Goal: Task Accomplishment & Management: Manage account settings

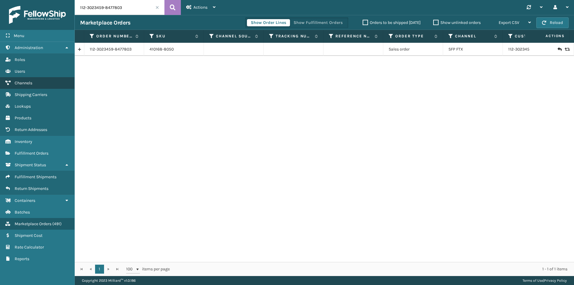
click at [26, 81] on span "Channels" at bounding box center [24, 82] width 18 height 5
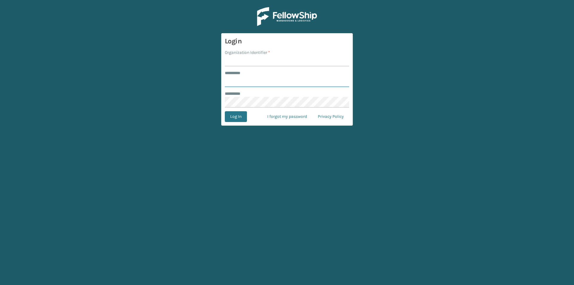
type input "****"
click at [244, 56] on input "Organization Identifier *" at bounding box center [287, 61] width 124 height 11
type input "Foamtex"
click at [245, 115] on button "Log In" at bounding box center [236, 116] width 22 height 11
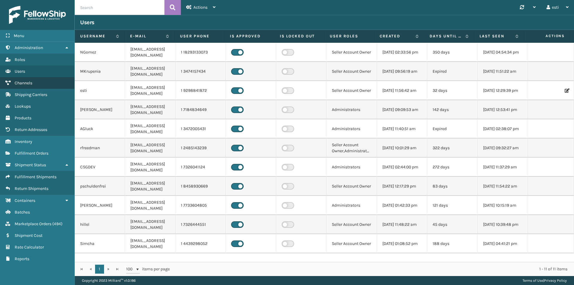
click at [33, 81] on link "Channels" at bounding box center [37, 83] width 74 height 12
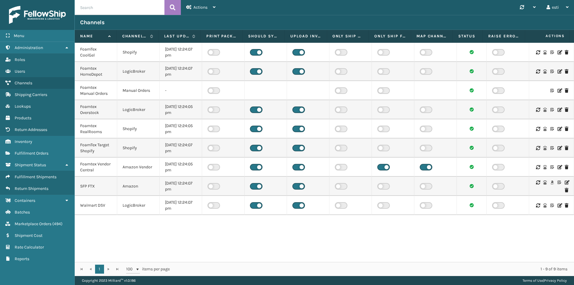
click at [565, 182] on icon at bounding box center [567, 182] width 4 height 4
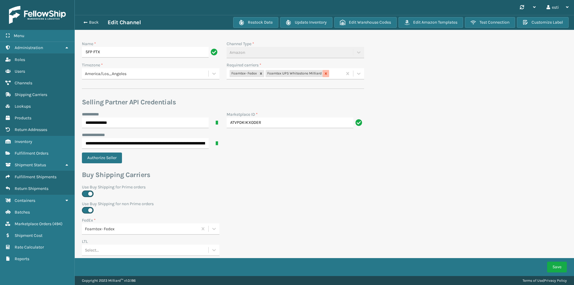
click at [323, 74] on div at bounding box center [326, 73] width 7 height 7
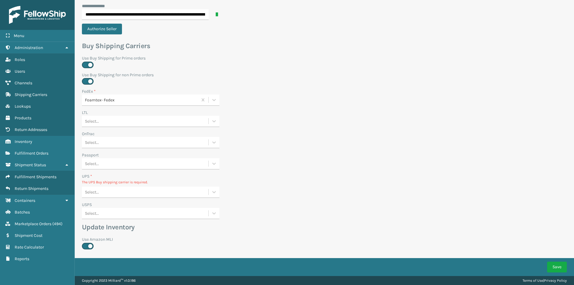
scroll to position [180, 0]
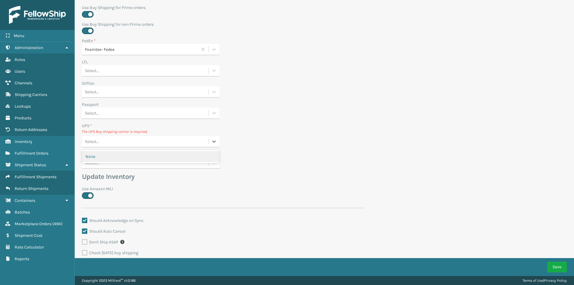
click at [117, 143] on div "Select..." at bounding box center [145, 142] width 127 height 10
click at [121, 156] on div "None" at bounding box center [151, 156] width 138 height 11
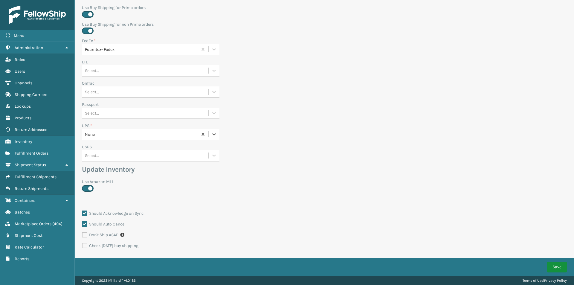
click at [557, 268] on button "Save" at bounding box center [557, 267] width 20 height 11
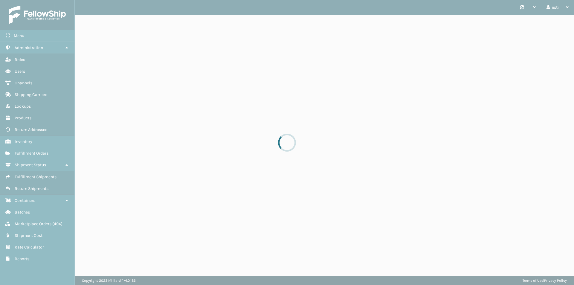
scroll to position [0, 0]
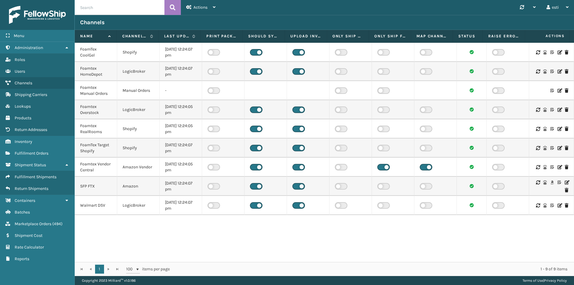
click at [565, 181] on icon at bounding box center [567, 182] width 4 height 4
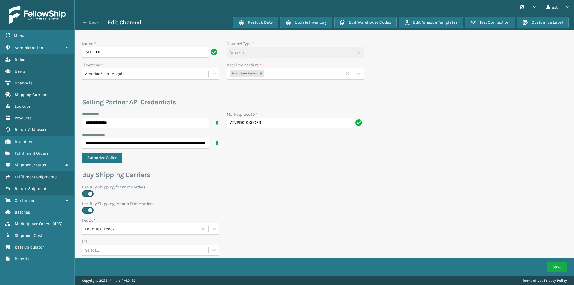
click at [84, 23] on span "button" at bounding box center [85, 22] width 4 height 4
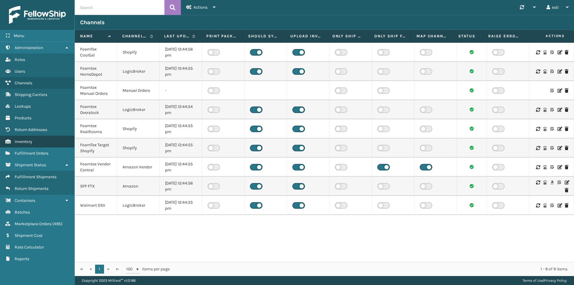
click at [33, 142] on link "Inventory" at bounding box center [37, 142] width 74 height 12
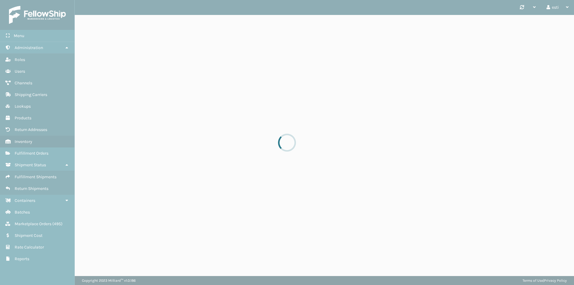
click at [108, 10] on div at bounding box center [287, 142] width 574 height 285
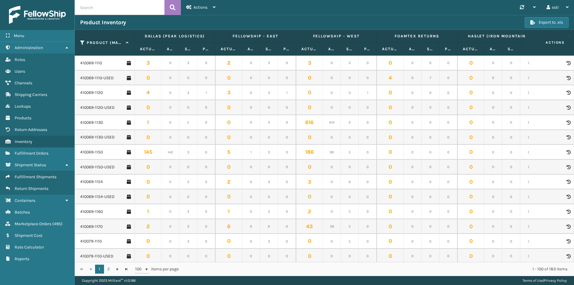
click at [108, 8] on input "text" at bounding box center [120, 7] width 90 height 15
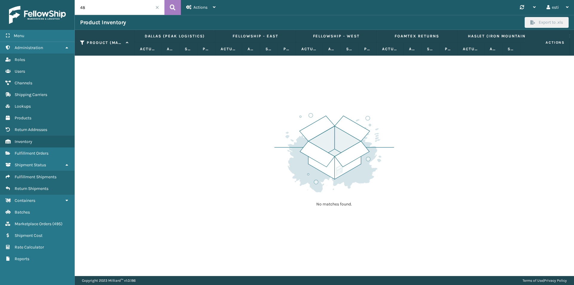
type input "4"
type input "8010"
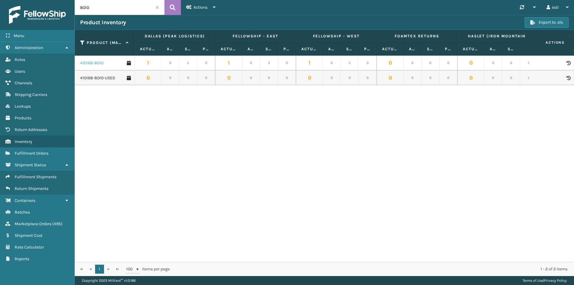
click at [94, 61] on link "410168-8010" at bounding box center [91, 63] width 23 height 6
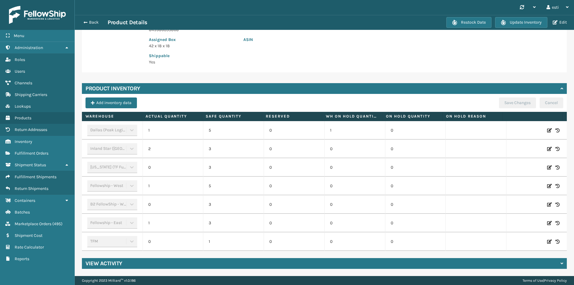
scroll to position [125, 0]
click at [547, 239] on icon at bounding box center [549, 242] width 5 height 6
drag, startPoint x: 180, startPoint y: 234, endPoint x: 169, endPoint y: 236, distance: 11.2
click at [169, 236] on input "0" at bounding box center [173, 241] width 34 height 11
type input "5"
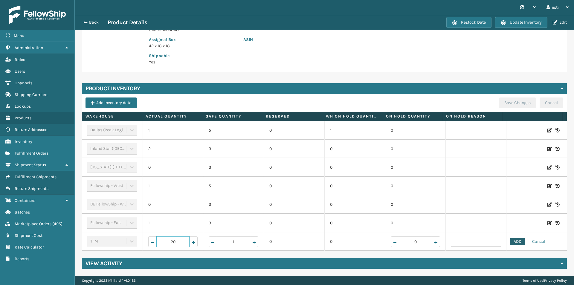
type input "20"
click at [512, 240] on button "ADD" at bounding box center [517, 241] width 15 height 7
click at [519, 98] on button "Save Changes" at bounding box center [517, 103] width 37 height 11
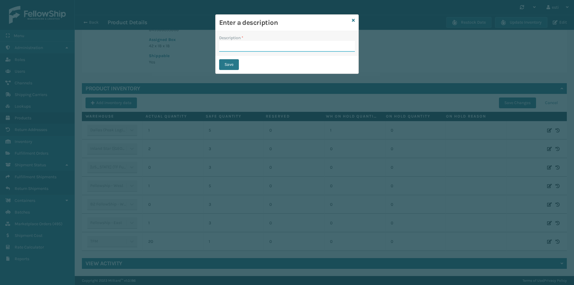
click at [238, 45] on input "Description *" at bounding box center [287, 46] width 136 height 11
type input "add"
click at [232, 63] on button "Save" at bounding box center [229, 64] width 20 height 11
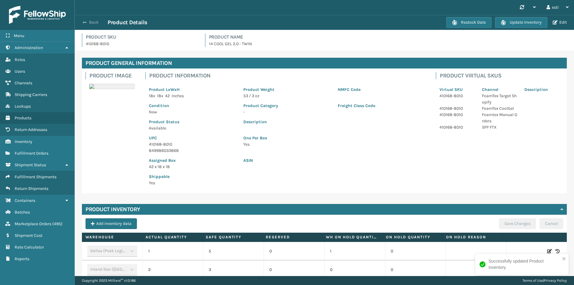
click at [85, 20] on span "button" at bounding box center [85, 22] width 4 height 4
